Goal: Browse casually

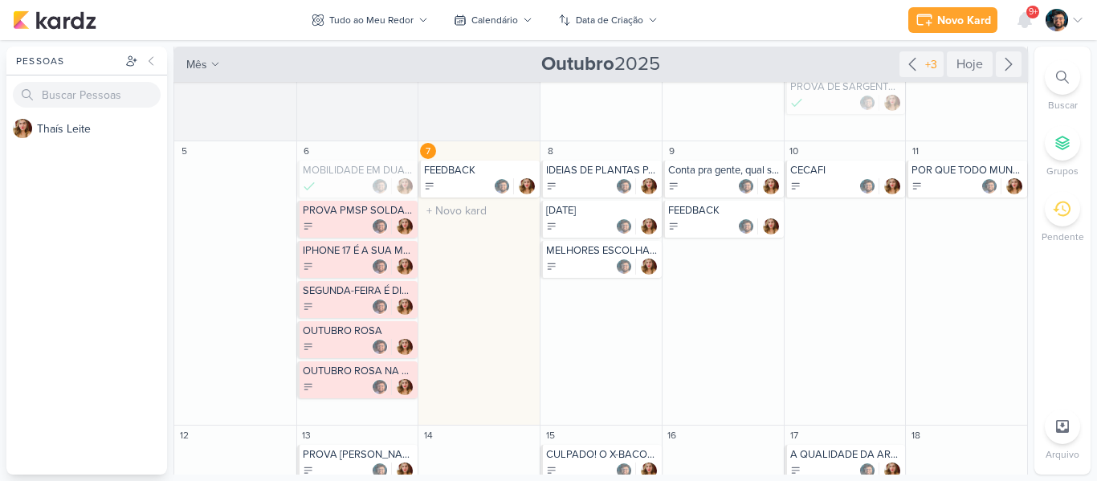
scroll to position [106, 0]
click at [559, 174] on div "IDEIAS DE PLANTAS PARA O SEU BANHEIRO" at bounding box center [602, 169] width 112 height 13
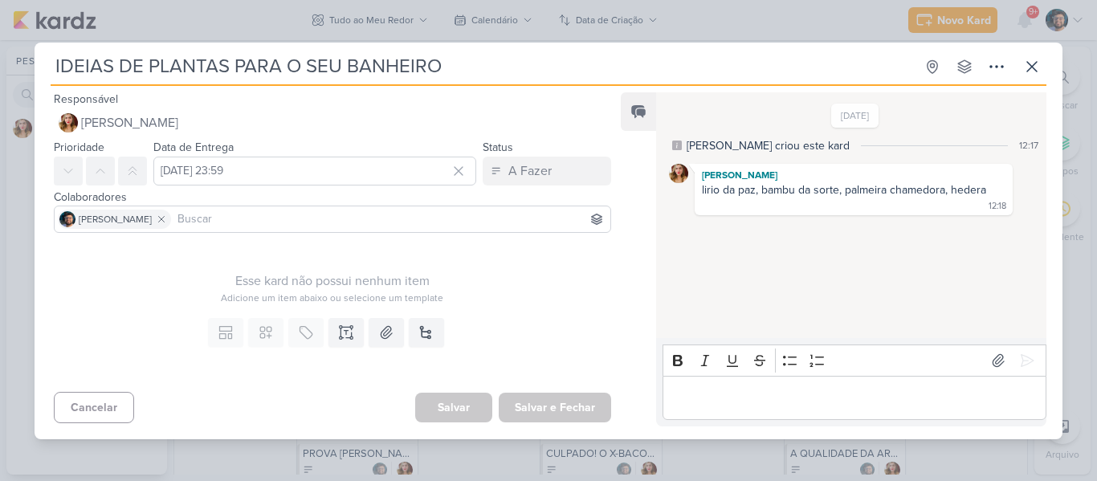
click at [449, 16] on div "IDEIAS DE PLANTAS PARA O SEU BANHEIRO Criado por [PERSON_NAME]" at bounding box center [548, 240] width 1097 height 481
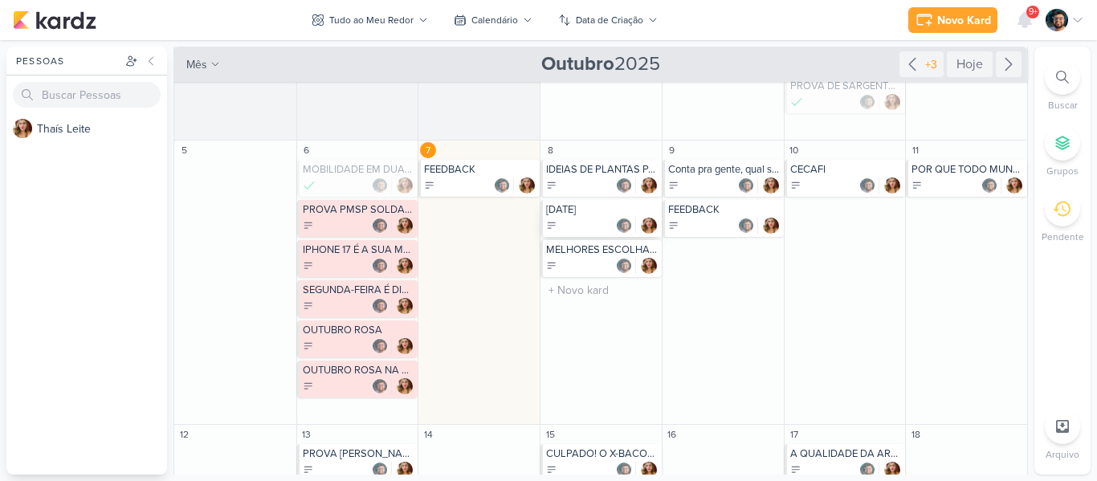
click at [611, 214] on div "[DATE]" at bounding box center [602, 209] width 112 height 13
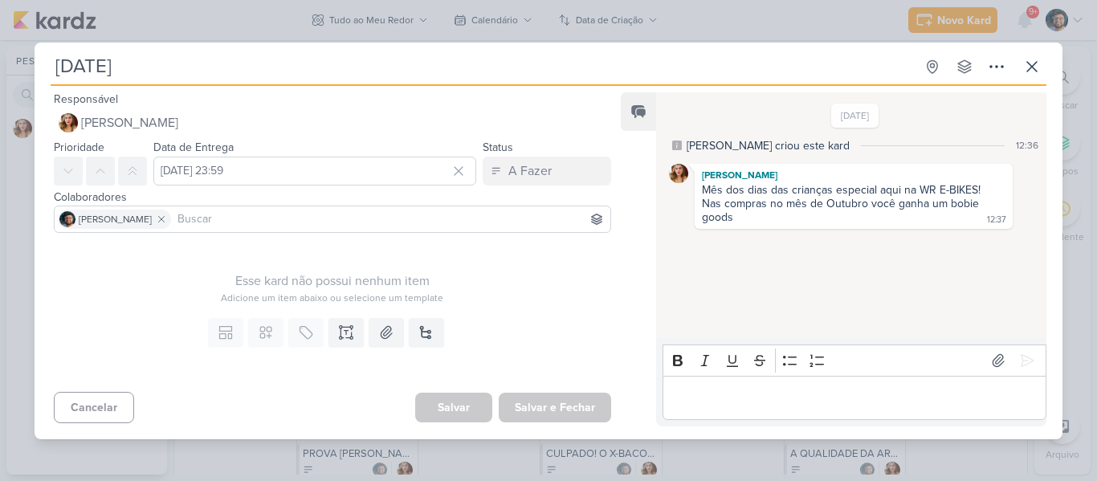
click at [539, 4] on div "[DATE] Criado por [PERSON_NAME]" at bounding box center [548, 240] width 1097 height 481
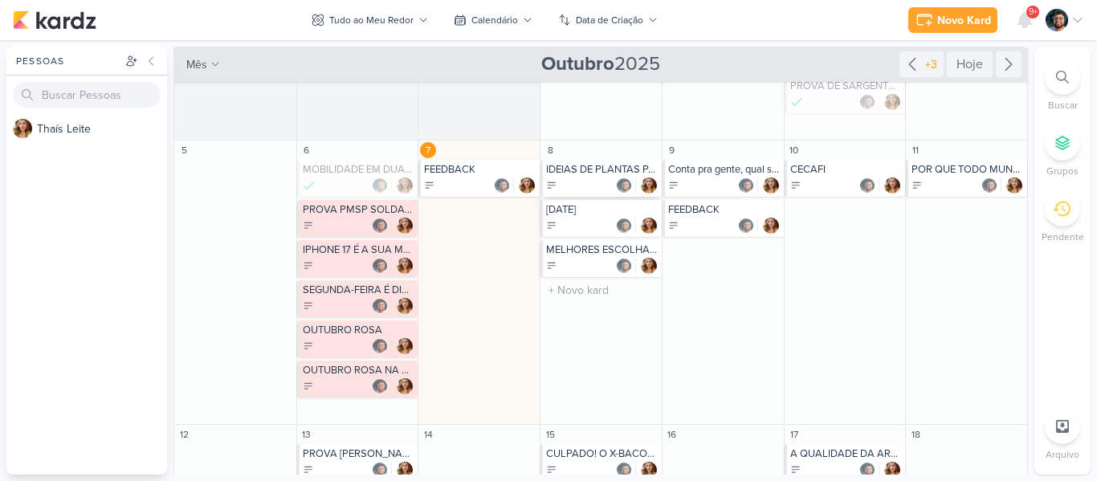
click at [587, 175] on div "IDEIAS DE PLANTAS PARA O SEU BANHEIRO" at bounding box center [602, 169] width 112 height 13
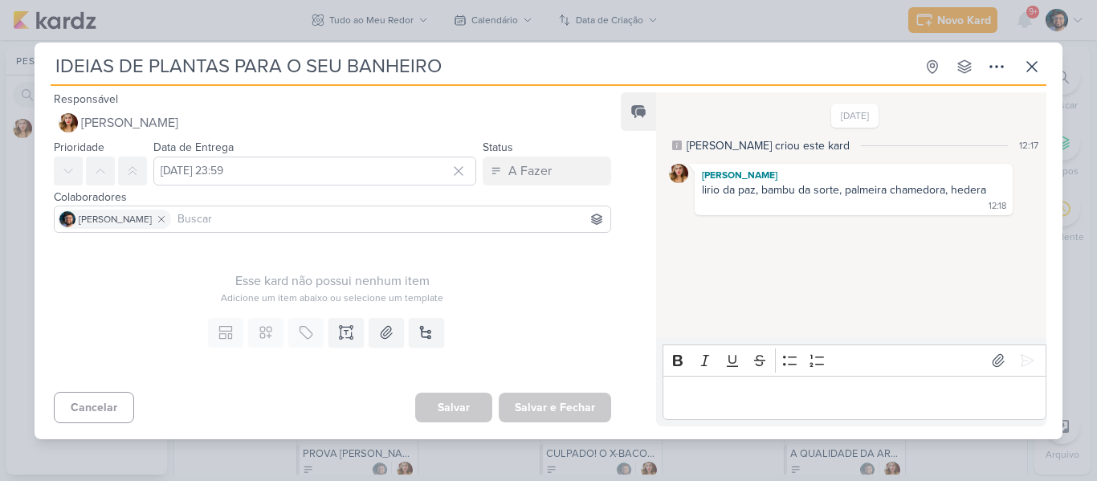
click at [733, 14] on div "IDEIAS DE PLANTAS PARA O SEU BANHEIRO Criado por [PERSON_NAME]" at bounding box center [548, 240] width 1097 height 481
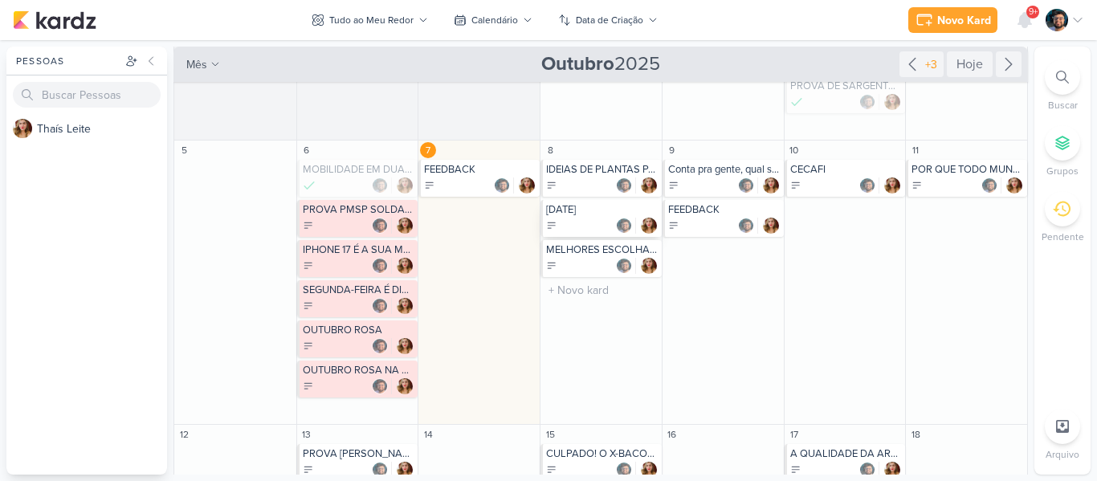
click at [580, 223] on div at bounding box center [602, 226] width 112 height 16
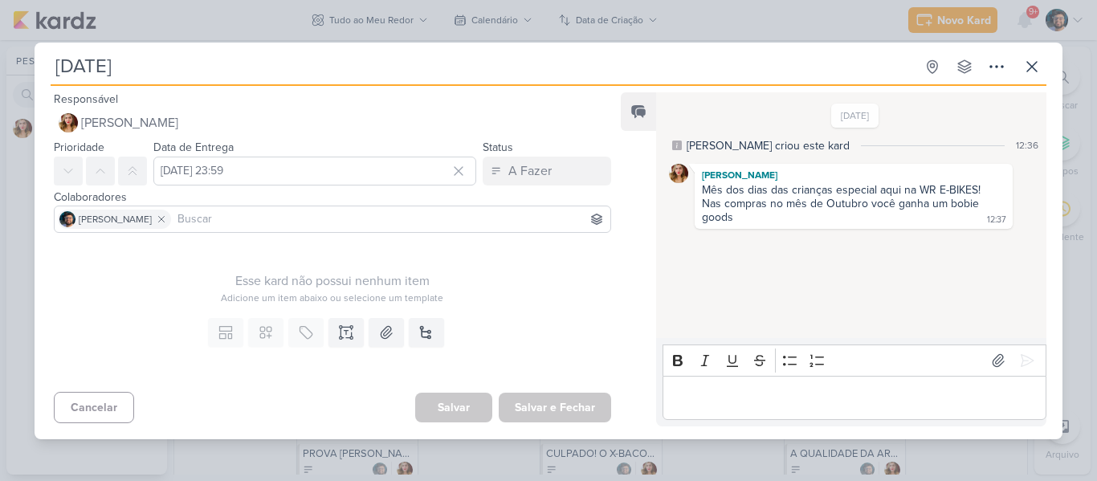
click at [600, 27] on div "[DATE] Criado por [PERSON_NAME]" at bounding box center [548, 240] width 1097 height 481
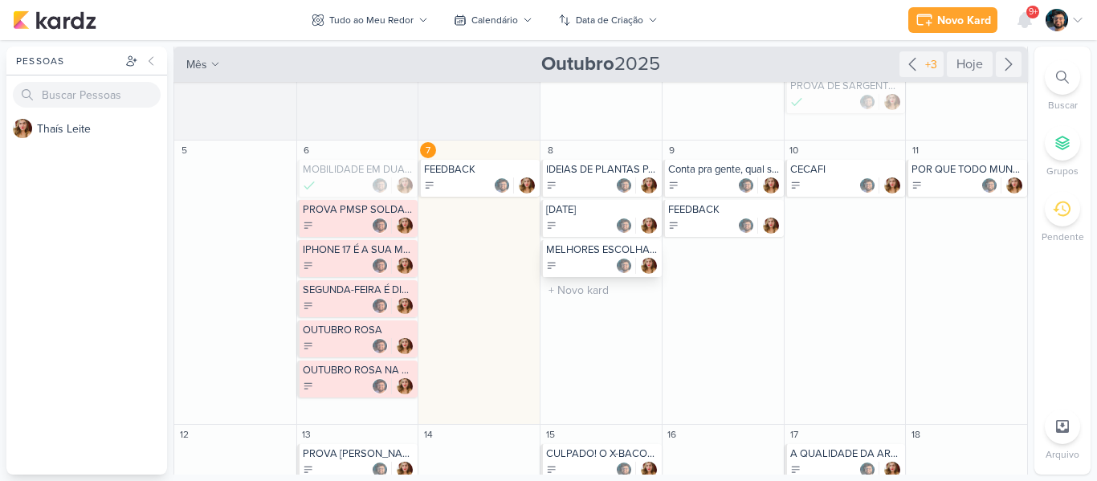
click at [587, 258] on div at bounding box center [602, 266] width 112 height 16
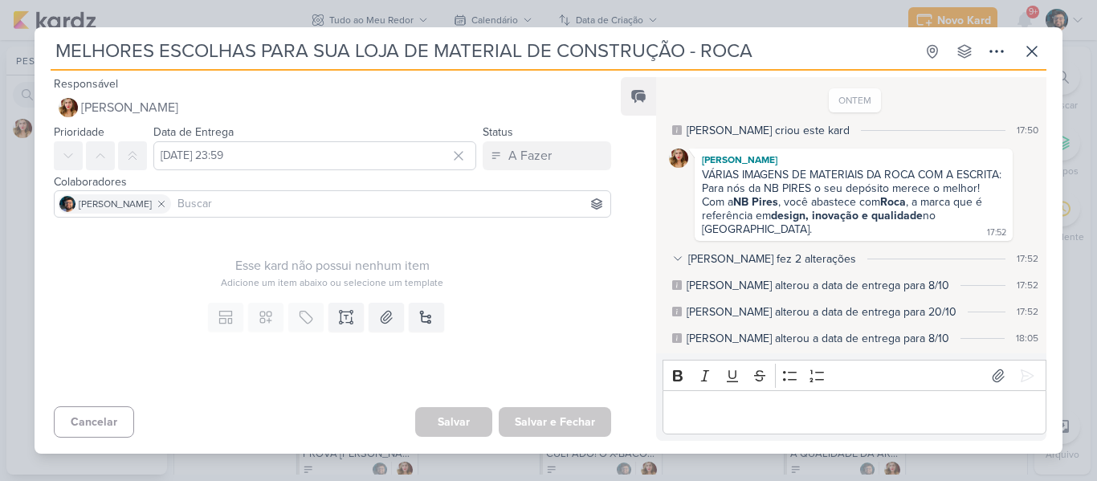
click at [615, 4] on div "MELHORES ESCOLHAS PARA SUA LOJA DE MATERIAL DE CONSTRUÇÃO - ROCA Criado por [PE…" at bounding box center [548, 240] width 1097 height 481
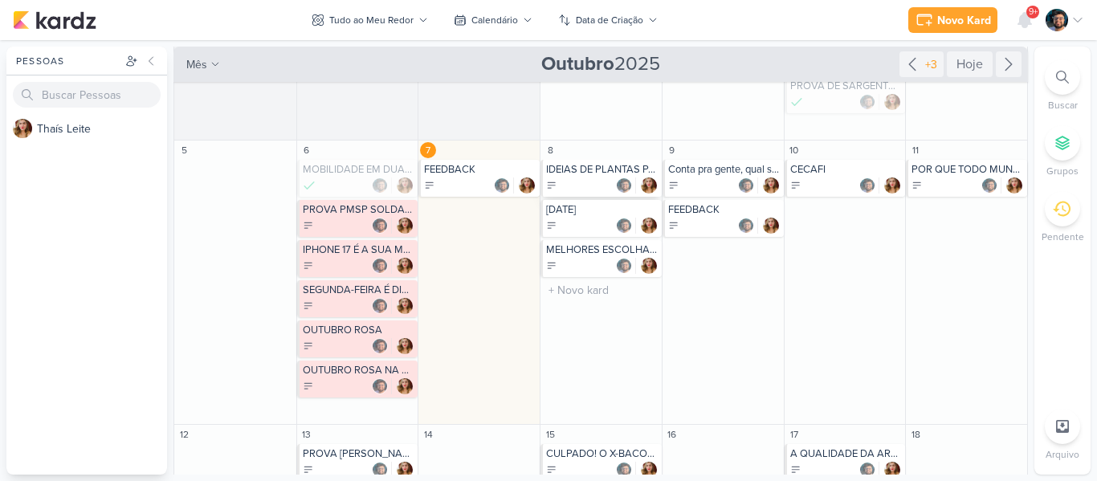
click at [585, 175] on div "IDEIAS DE PLANTAS PARA O SEU BANHEIRO" at bounding box center [602, 169] width 112 height 13
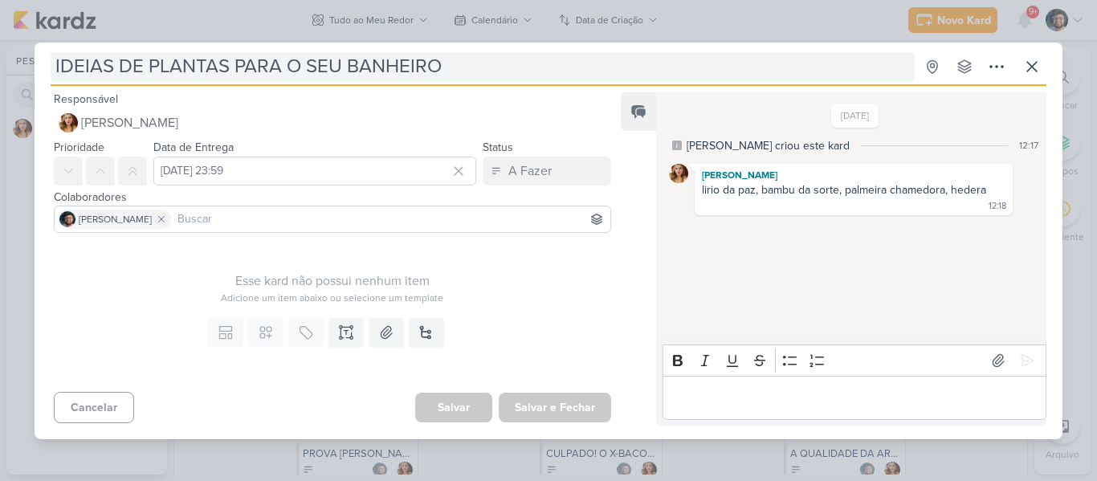
click at [486, 53] on input "IDEIAS DE PLANTAS PARA O SEU BANHEIRO" at bounding box center [483, 66] width 864 height 29
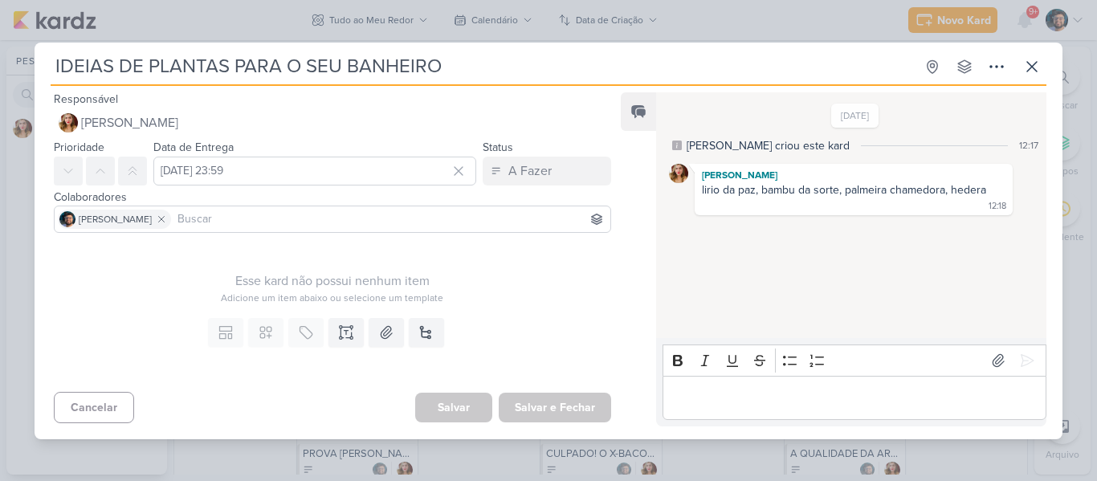
click at [490, 38] on div "IDEIAS DE PLANTAS PARA O SEU BANHEIRO Criado por [PERSON_NAME]" at bounding box center [548, 240] width 1097 height 481
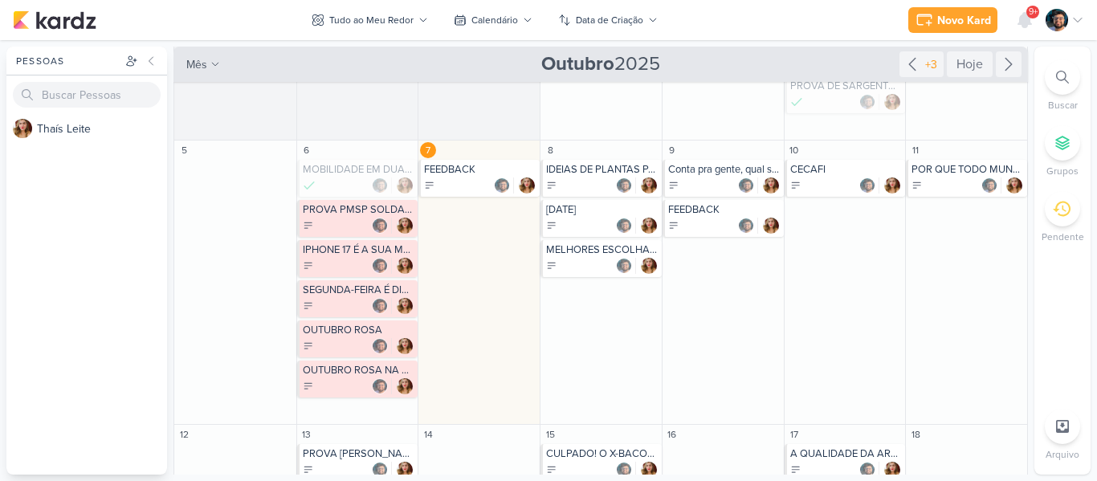
click at [1032, 15] on span "9+" at bounding box center [1033, 12] width 9 height 13
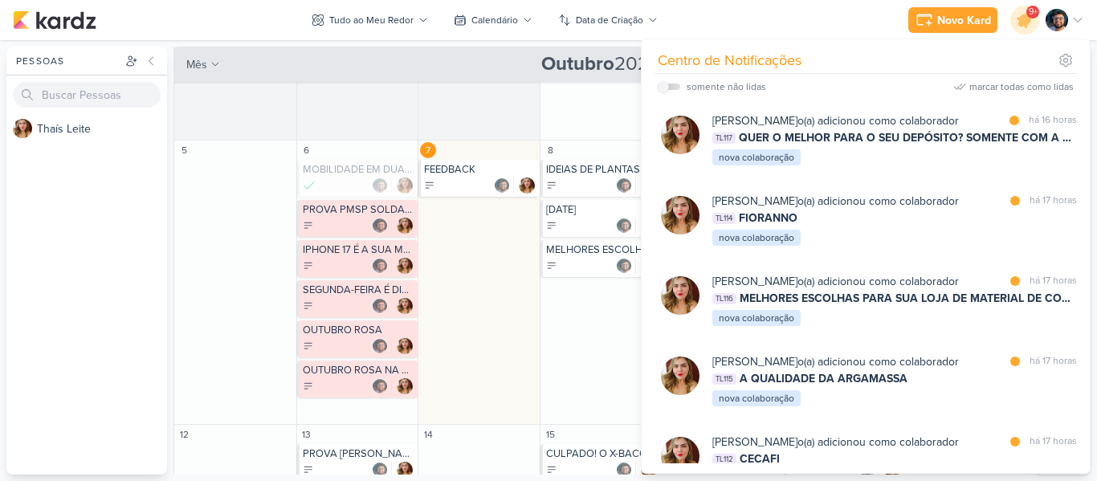
click at [1027, 10] on div "9+" at bounding box center [1032, 12] width 13 height 13
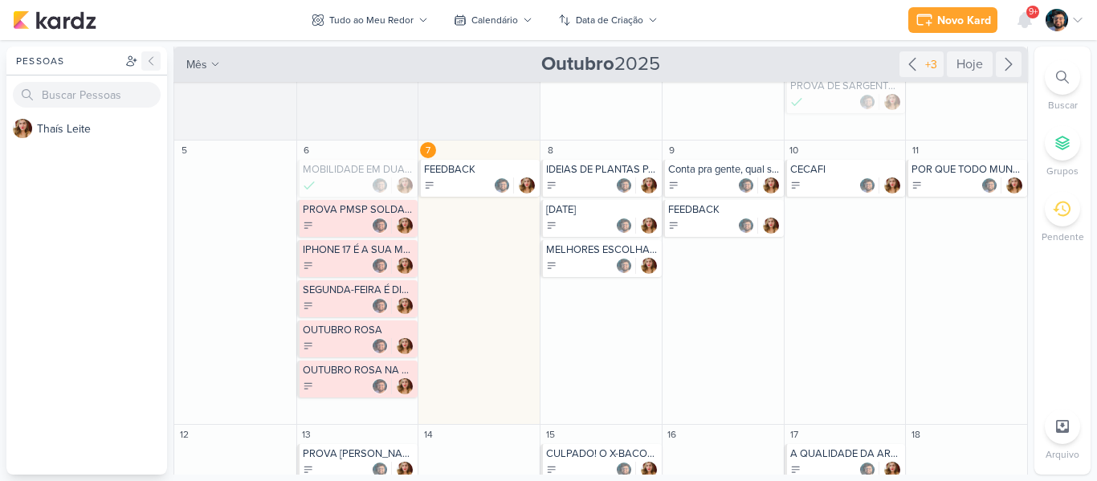
click at [152, 55] on icon at bounding box center [151, 61] width 13 height 13
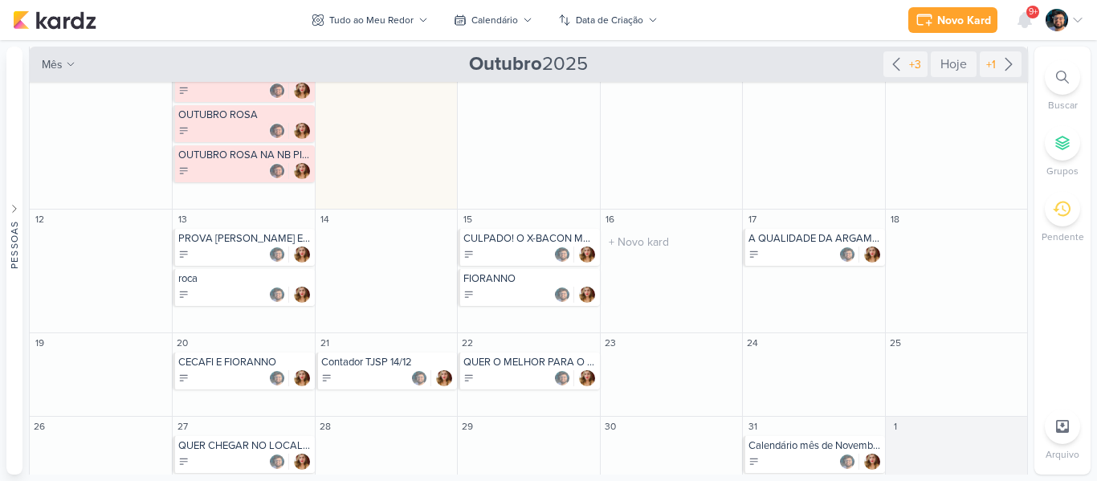
scroll to position [80, 0]
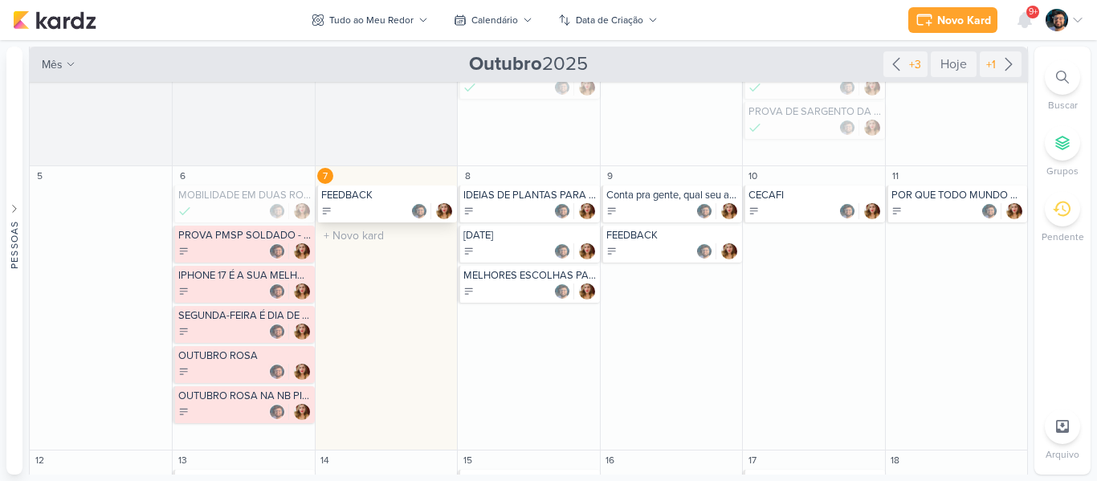
click at [374, 206] on div at bounding box center [387, 211] width 133 height 16
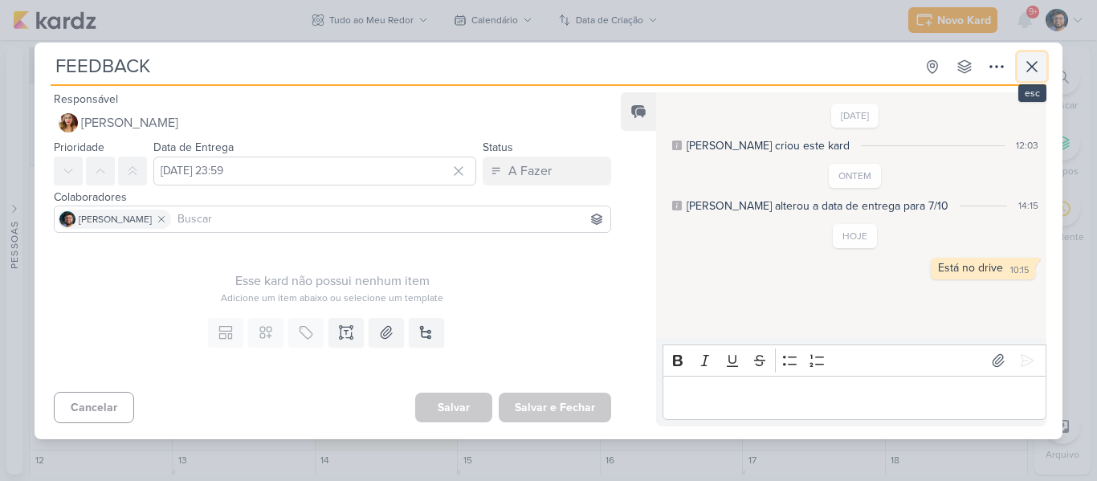
click at [1032, 63] on icon at bounding box center [1031, 66] width 19 height 19
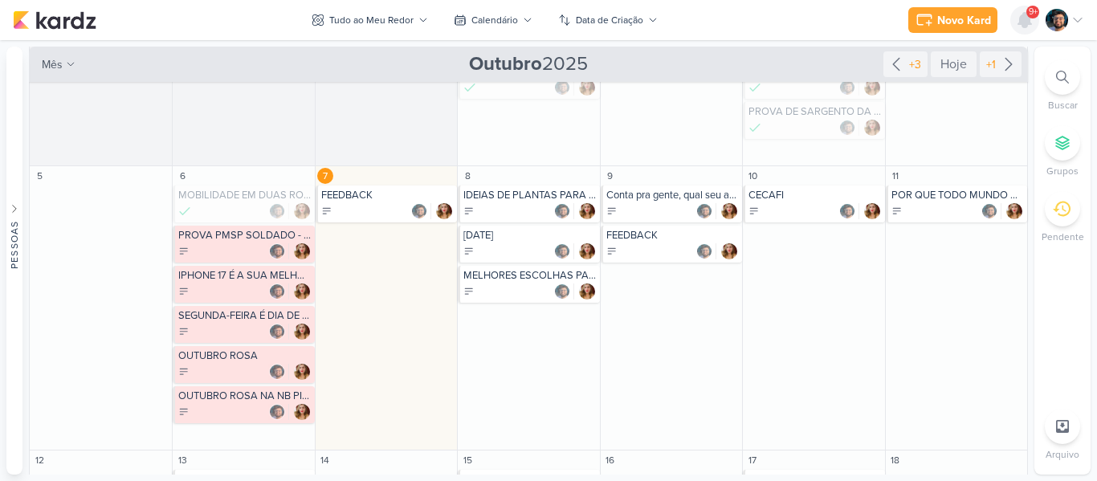
click at [1028, 22] on icon at bounding box center [1024, 20] width 13 height 14
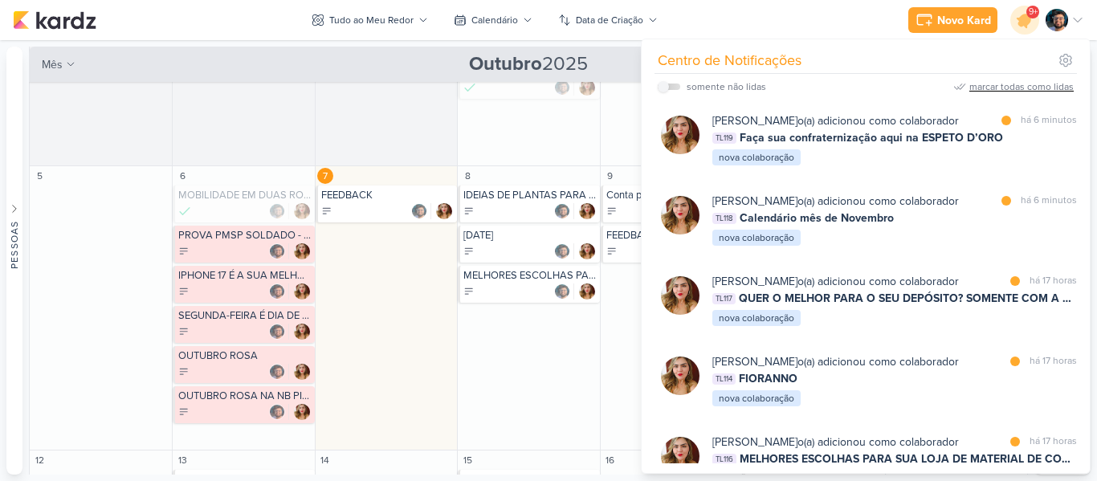
click at [1012, 80] on div "marcar todas como lidas" at bounding box center [1021, 87] width 104 height 14
click at [1032, 18] on icon at bounding box center [1024, 19] width 27 height 27
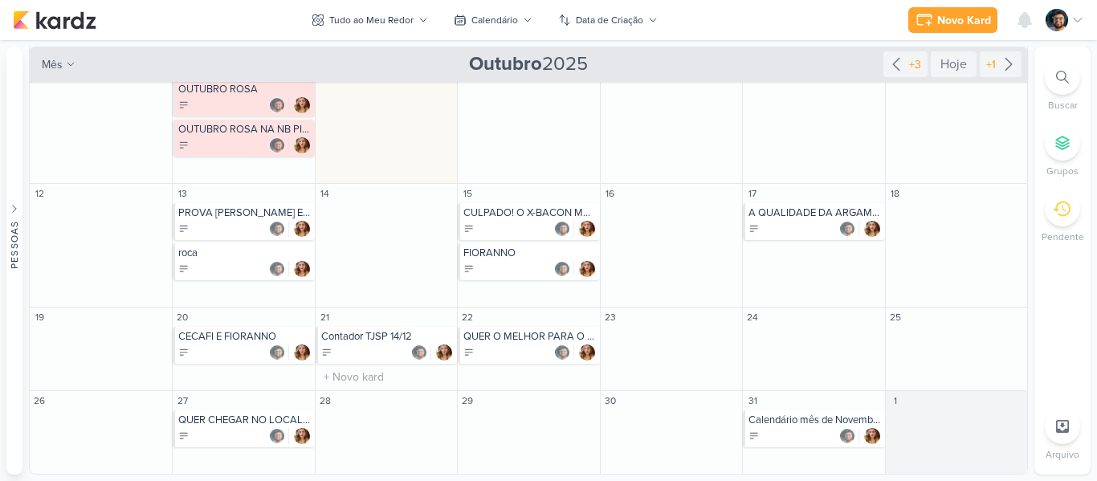
scroll to position [0, 0]
